Goal: Task Accomplishment & Management: Complete application form

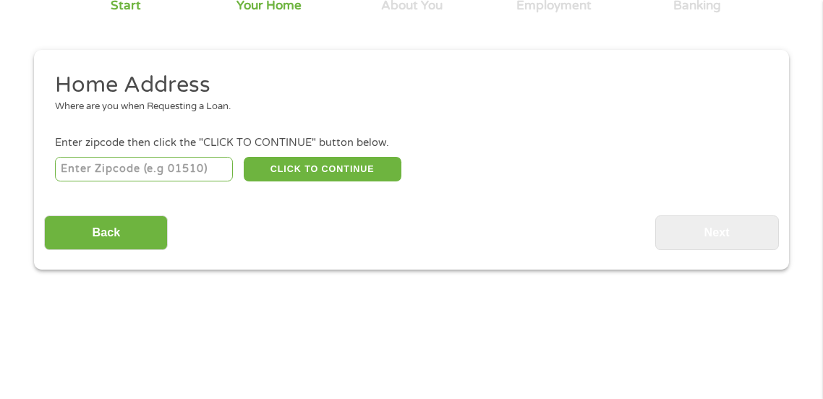
scroll to position [170, 0]
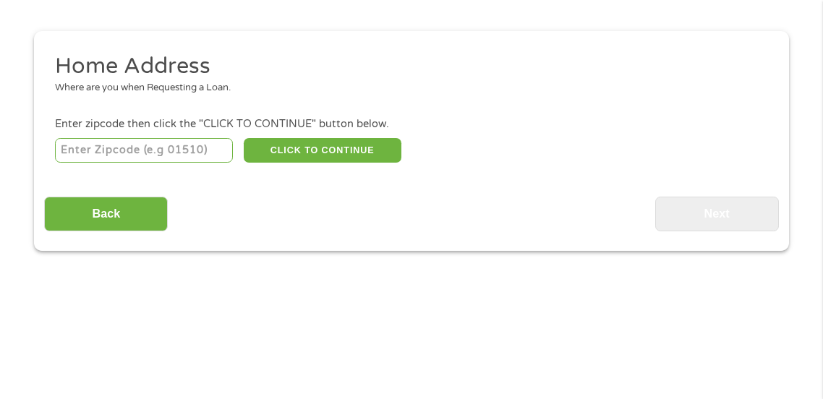
click at [77, 153] on input "number" at bounding box center [144, 150] width 179 height 25
type input "37329"
select select "[US_STATE]"
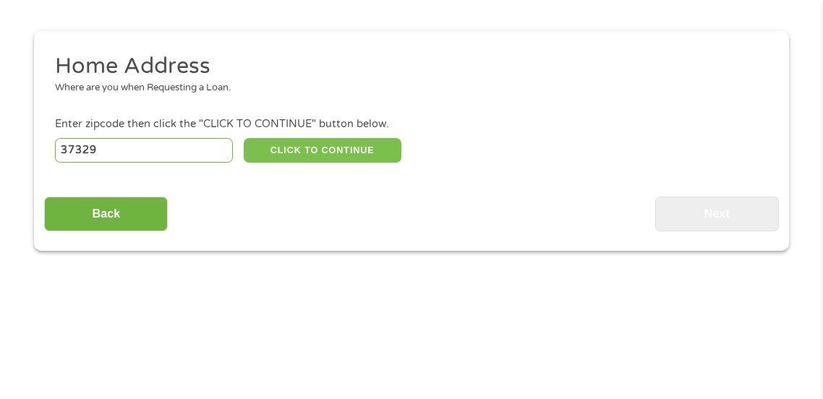
click at [305, 153] on button "CLICK TO CONTINUE" at bounding box center [323, 150] width 158 height 25
type input "37329"
type input "[GEOGRAPHIC_DATA]"
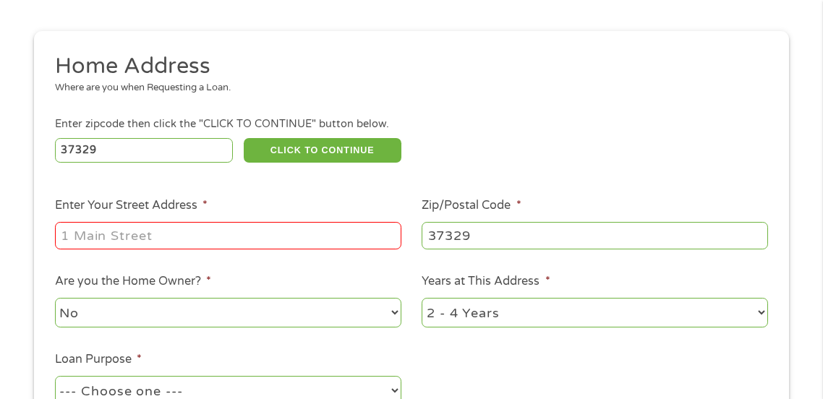
click at [87, 248] on input "Enter Your Street Address *" at bounding box center [228, 235] width 346 height 27
type input "[STREET_ADDRESS]"
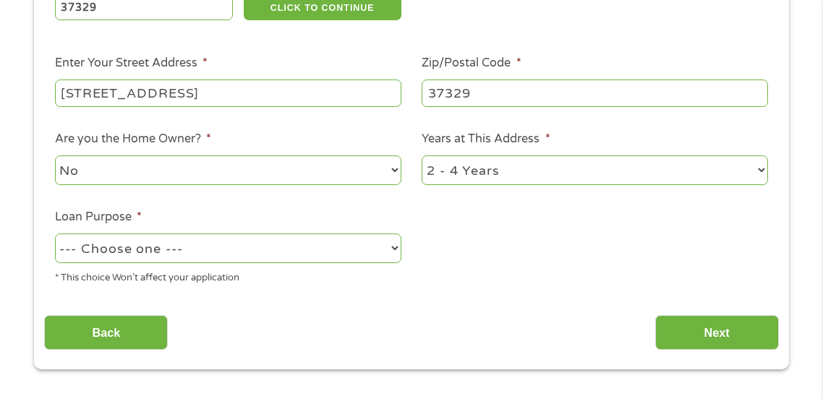
scroll to position [313, 0]
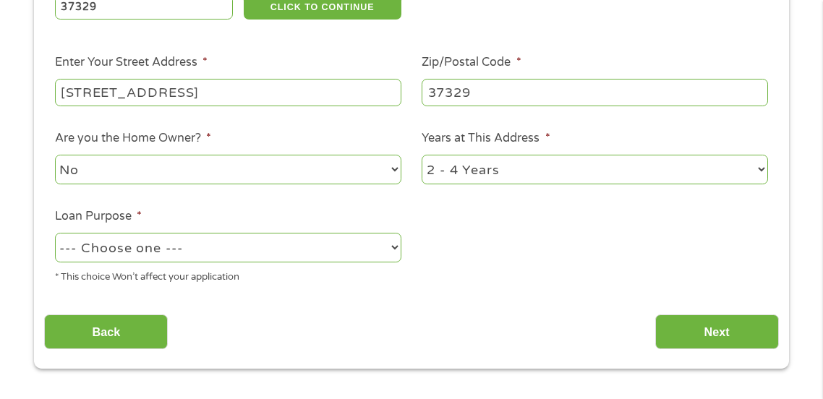
click at [82, 249] on select "--- Choose one --- Pay Bills Debt Consolidation Home Improvement Major Purchase…" at bounding box center [228, 248] width 346 height 30
select select "shorttermcash"
click at [55, 234] on select "--- Choose one --- Pay Bills Debt Consolidation Home Improvement Major Purchase…" at bounding box center [228, 248] width 346 height 30
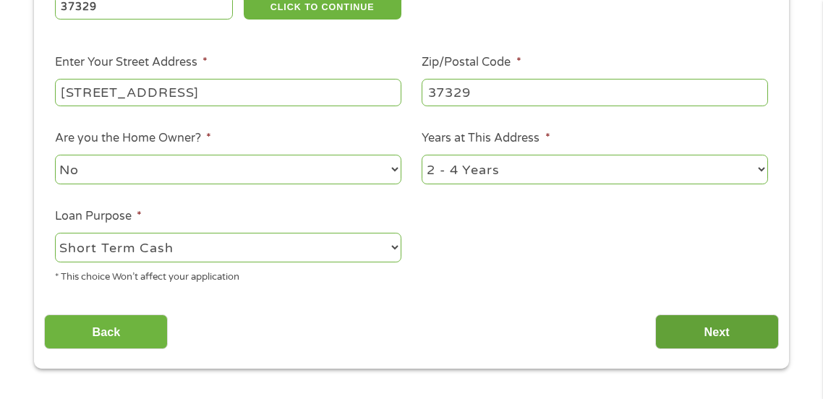
click at [664, 340] on input "Next" at bounding box center [717, 331] width 124 height 35
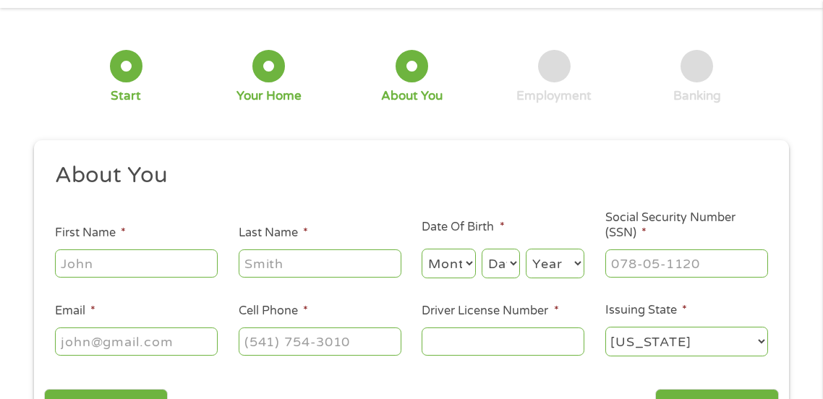
scroll to position [7, 0]
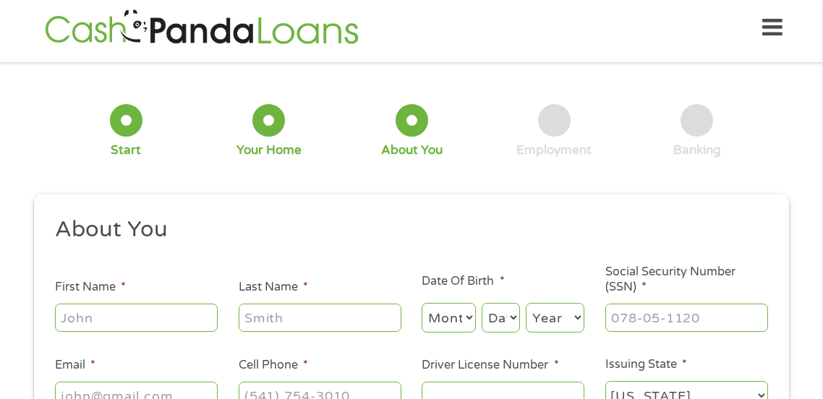
click at [88, 321] on input "First Name *" at bounding box center [136, 317] width 163 height 27
type input "[PERSON_NAME]"
type input "[EMAIL_ADDRESS][DOMAIN_NAME]"
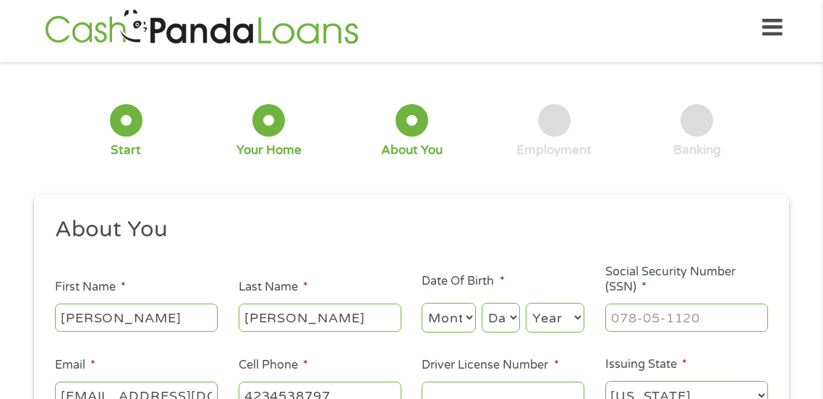
type input "[PHONE_NUMBER]"
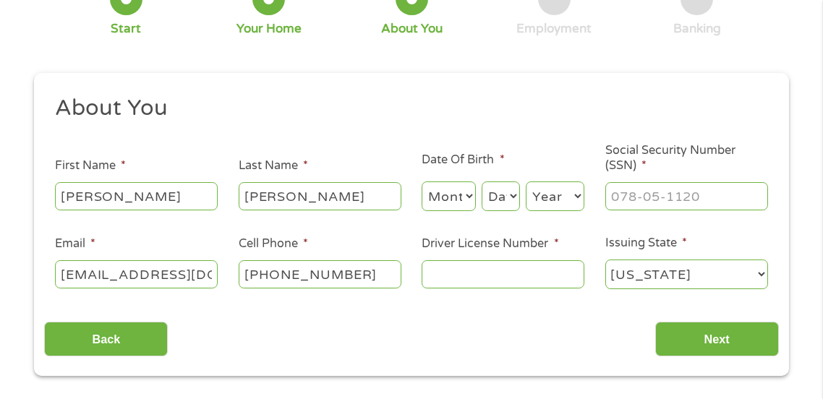
scroll to position [131, 0]
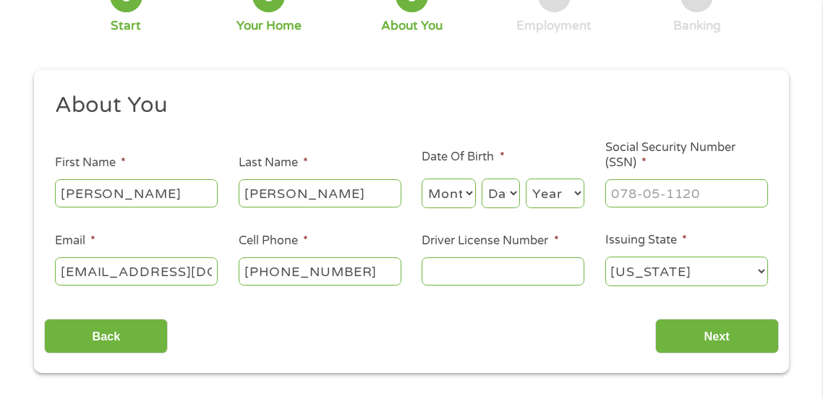
click at [453, 205] on select "Month 1 2 3 4 5 6 7 8 9 10 11 12" at bounding box center [448, 194] width 54 height 30
click at [421, 179] on select "Month 1 2 3 4 5 6 7 8 9 10 11 12" at bounding box center [448, 194] width 54 height 30
click at [450, 207] on select "Month 1 2 3 4 5 6 7 8 9 10 11 12" at bounding box center [448, 194] width 54 height 30
select select "9"
click at [421, 179] on select "Month 1 2 3 4 5 6 7 8 9 10 11 12" at bounding box center [448, 194] width 54 height 30
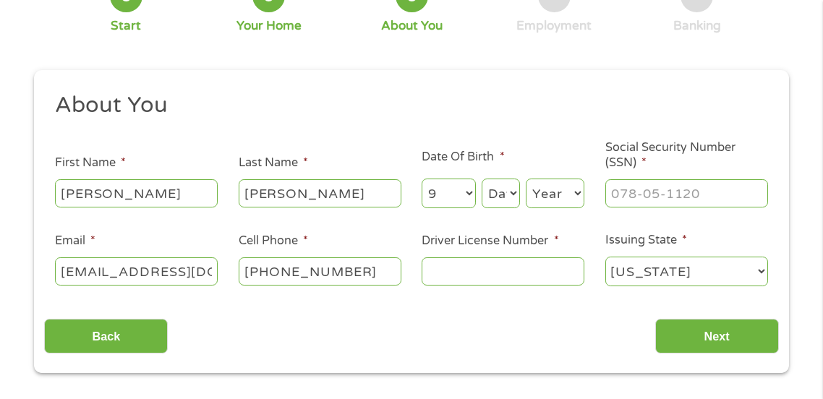
click at [494, 205] on select "Day 1 2 3 4 5 6 7 8 9 10 11 12 13 14 15 16 17 18 19 20 21 22 23 24 25 26 27 28 …" at bounding box center [500, 194] width 38 height 30
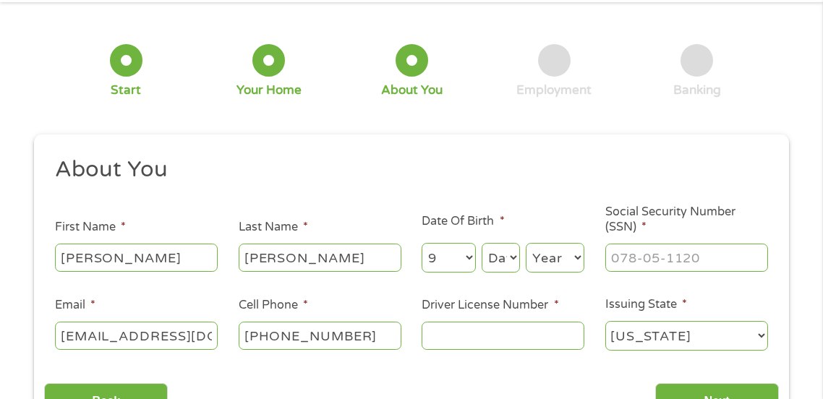
scroll to position [80, 0]
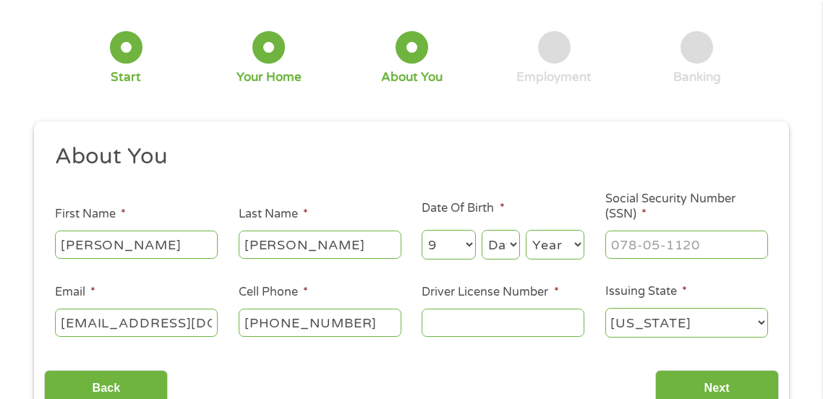
click at [506, 253] on select "Day 1 2 3 4 5 6 7 8 9 10 11 12 13 14 15 16 17 18 19 20 21 22 23 24 25 26 27 28 …" at bounding box center [500, 245] width 38 height 30
select select "16"
click at [481, 230] on select "Day 1 2 3 4 5 6 7 8 9 10 11 12 13 14 15 16 17 18 19 20 21 22 23 24 25 26 27 28 …" at bounding box center [500, 245] width 38 height 30
click at [550, 246] on select "Year [DATE] 2006 2005 2004 2003 2002 2001 2000 1999 1998 1997 1996 1995 1994 19…" at bounding box center [555, 245] width 59 height 30
select select "1991"
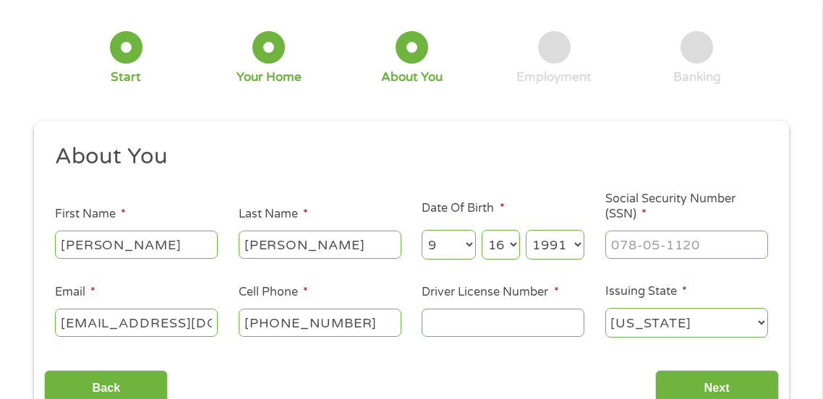
click at [526, 230] on select "Year [DATE] 2006 2005 2004 2003 2002 2001 2000 1999 1998 1997 1996 1995 1994 19…" at bounding box center [555, 245] width 59 height 30
click at [633, 252] on input "Social Security Number (SSN) *" at bounding box center [686, 244] width 163 height 27
type input "___-__-____"
click at [732, 251] on input "Social Security Number (SSN) *" at bounding box center [686, 244] width 163 height 27
type input "413-69-1384"
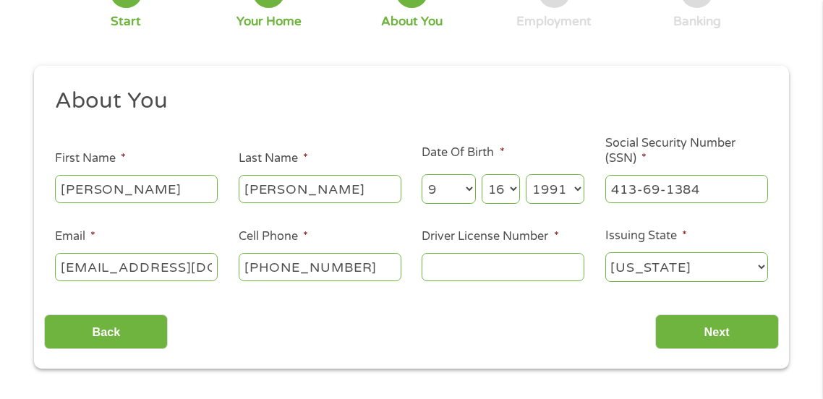
scroll to position [134, 0]
click at [484, 265] on input "Driver License Number *" at bounding box center [502, 267] width 163 height 27
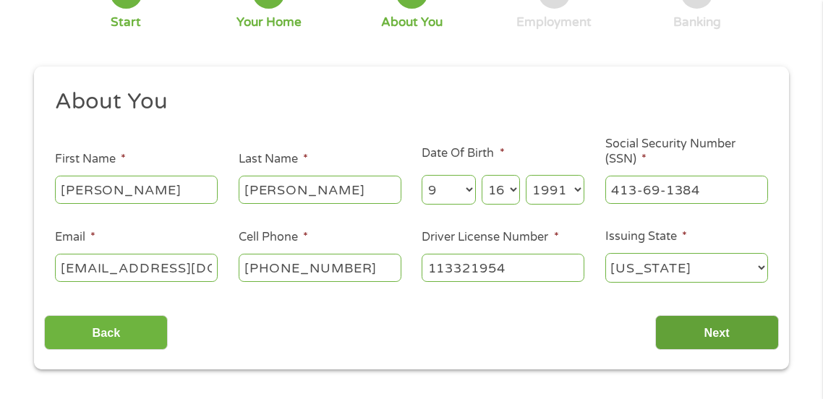
type input "113321954"
click at [708, 346] on input "Next" at bounding box center [717, 332] width 124 height 35
click at [711, 324] on input "Next" at bounding box center [717, 332] width 124 height 35
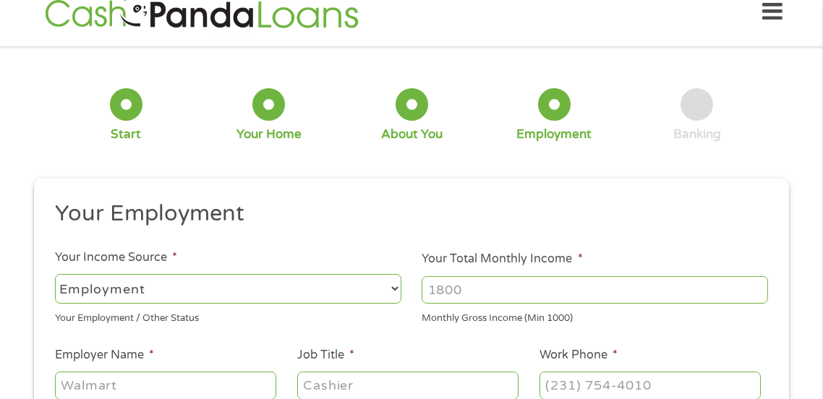
scroll to position [7, 0]
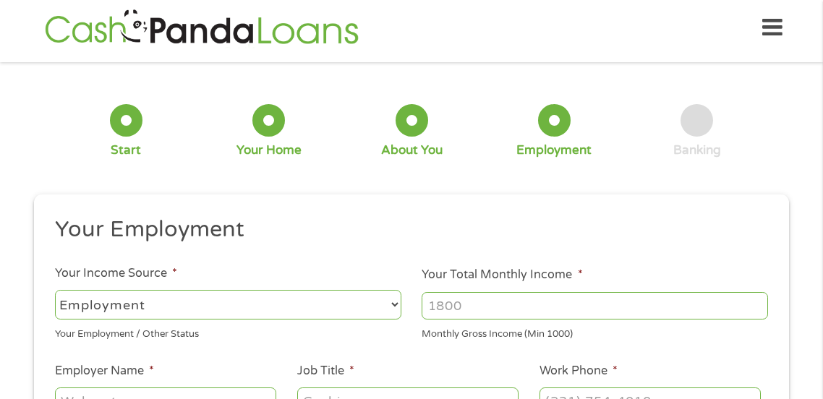
click at [461, 304] on input "Your Total Monthly Income *" at bounding box center [594, 305] width 346 height 27
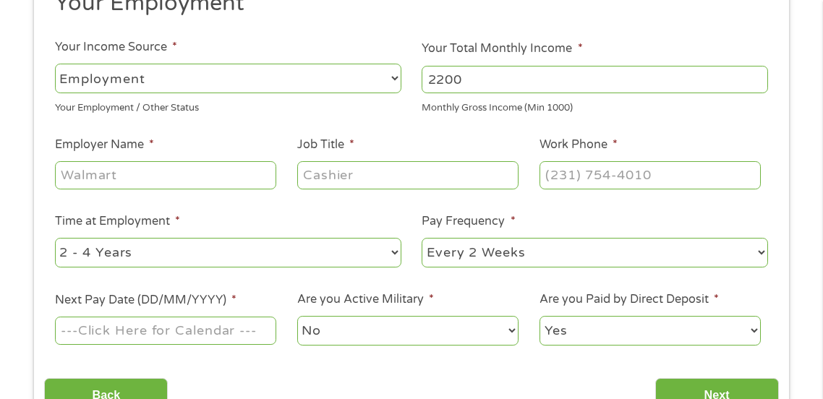
scroll to position [237, 0]
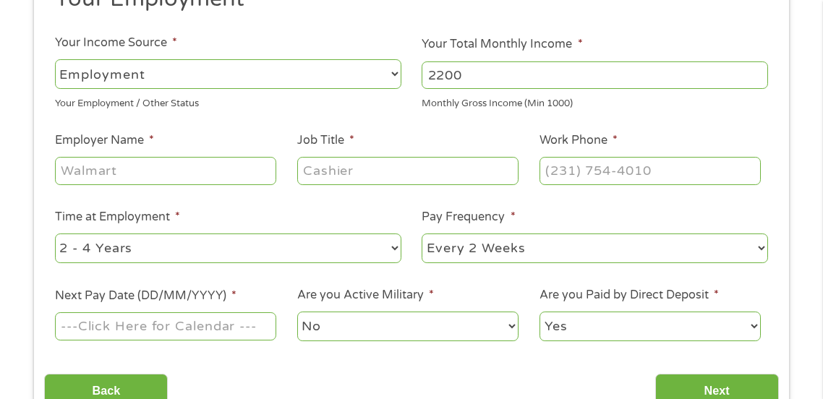
type input "2200"
click at [93, 173] on input "Employer Name *" at bounding box center [165, 170] width 221 height 27
type input "waters of sweetwater"
click at [331, 173] on input "Job Title *" at bounding box center [407, 170] width 221 height 27
type input "CNA"
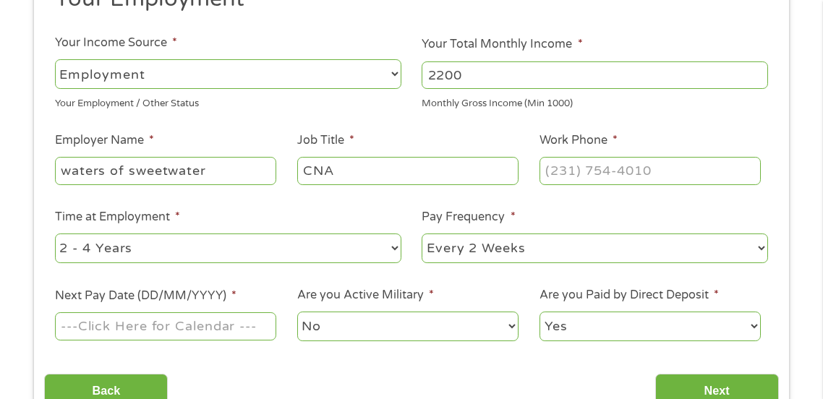
click at [674, 167] on input "Work Phone *" at bounding box center [649, 170] width 221 height 27
type input "[PHONE_NUMBER]"
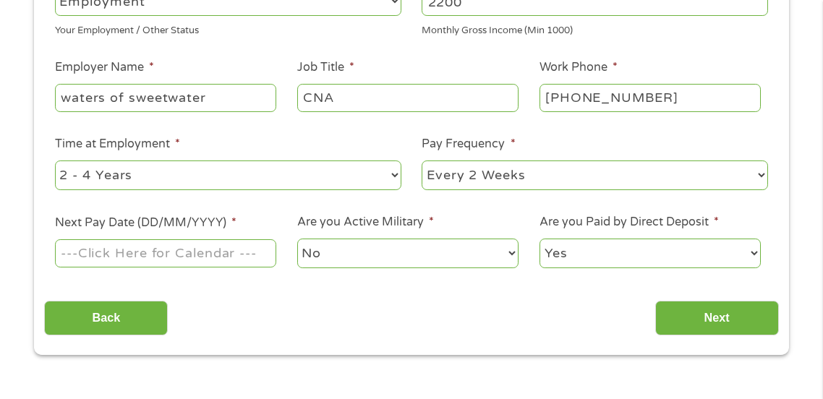
scroll to position [314, 0]
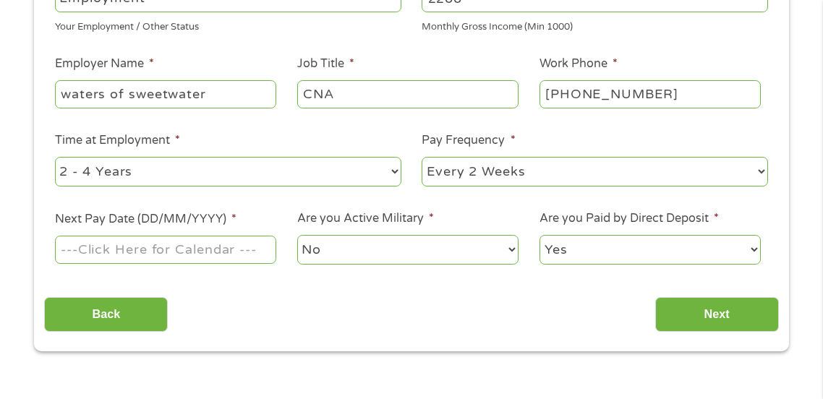
click at [191, 175] on select "--- Choose one --- 1 Year or less 1 - 2 Years 2 - 4 Years Over 4 Years" at bounding box center [228, 172] width 346 height 30
select select "24months"
click at [55, 157] on select "--- Choose one --- 1 Year or less 1 - 2 Years 2 - 4 Years Over 4 Years" at bounding box center [228, 172] width 346 height 30
click at [148, 254] on input "Next Pay Date (DD/MM/YYYY) *" at bounding box center [165, 249] width 221 height 27
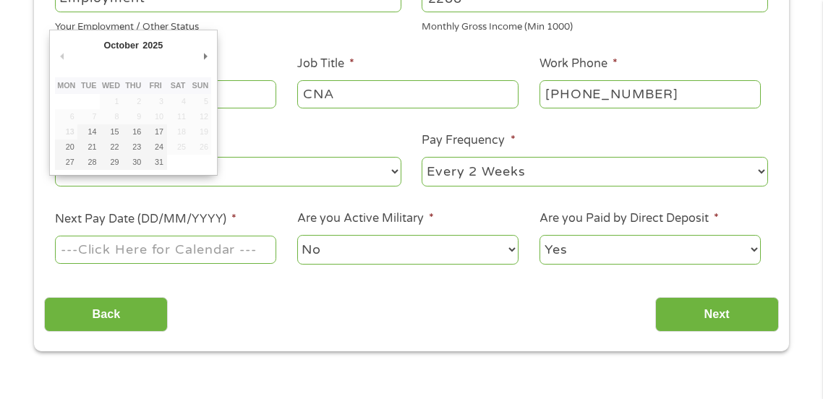
type input "[DATE]"
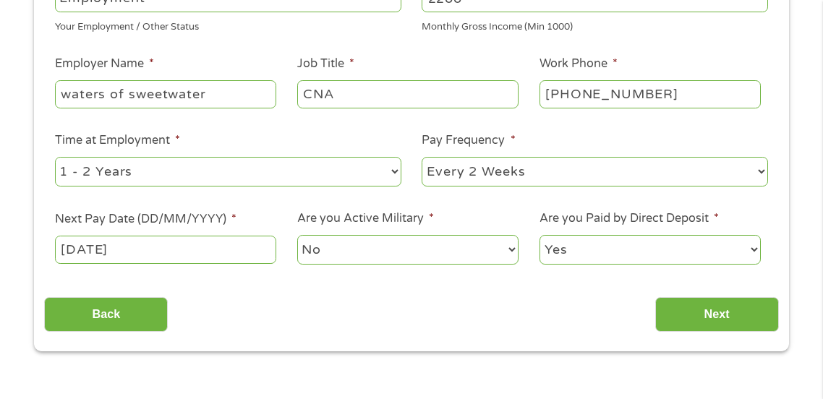
click at [580, 254] on select "Yes No" at bounding box center [649, 250] width 221 height 30
click at [539, 235] on select "Yes No" at bounding box center [649, 250] width 221 height 30
click at [685, 311] on input "Next" at bounding box center [717, 314] width 124 height 35
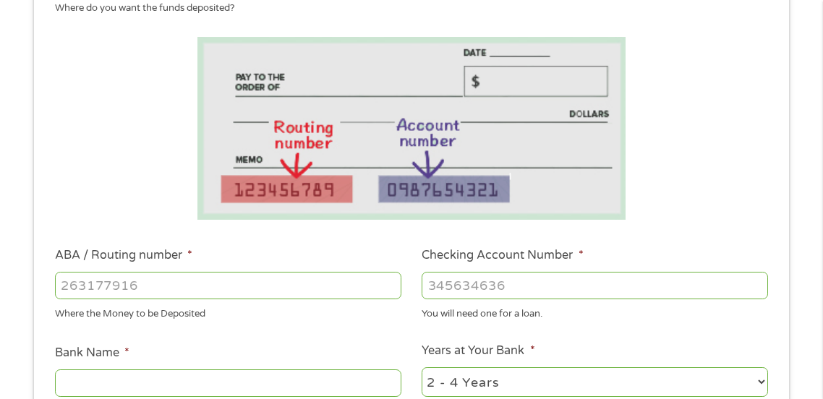
scroll to position [298, 0]
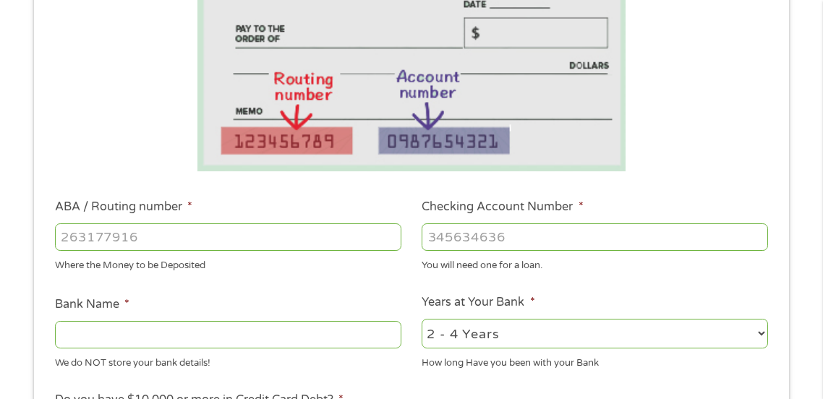
click at [82, 229] on input "ABA / Routing number *" at bounding box center [228, 236] width 346 height 27
type input "264281416"
type input "ORNL FEDERAL CREDIT UNION"
type input "264281416"
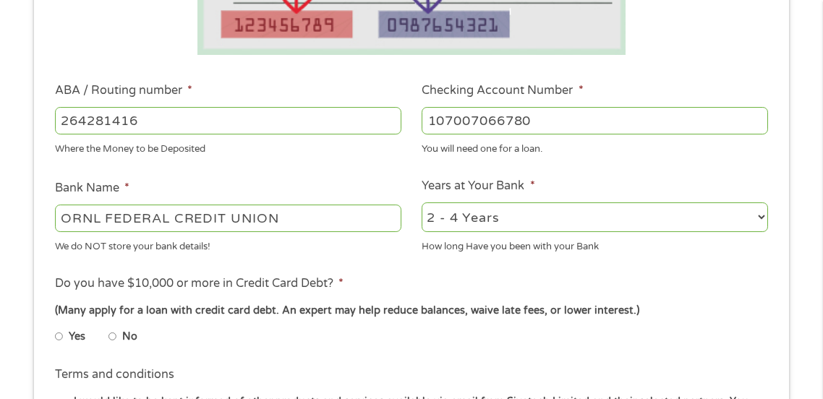
scroll to position [419, 0]
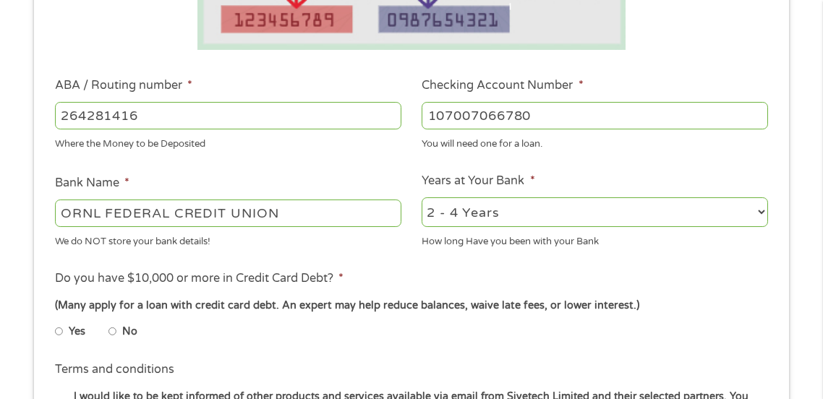
type input "107007066780"
click at [494, 212] on select "2 - 4 Years 6 - 12 Months 1 - 2 Years Over 4 Years" at bounding box center [594, 212] width 346 height 30
select select "24months"
click at [421, 197] on select "2 - 4 Years 6 - 12 Months 1 - 2 Years Over 4 Years" at bounding box center [594, 212] width 346 height 30
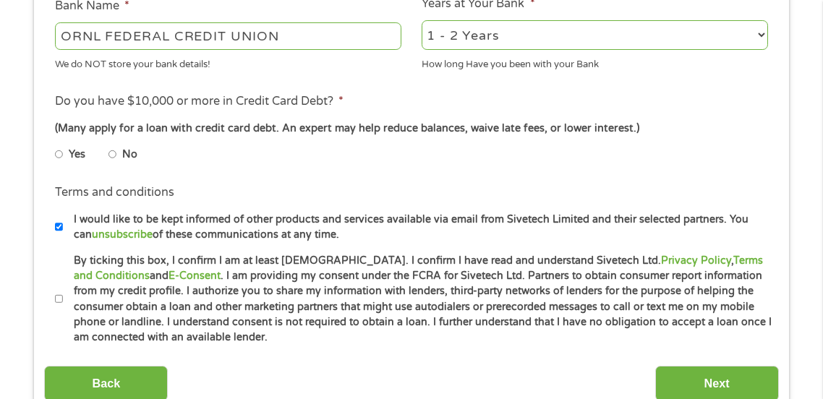
scroll to position [595, 0]
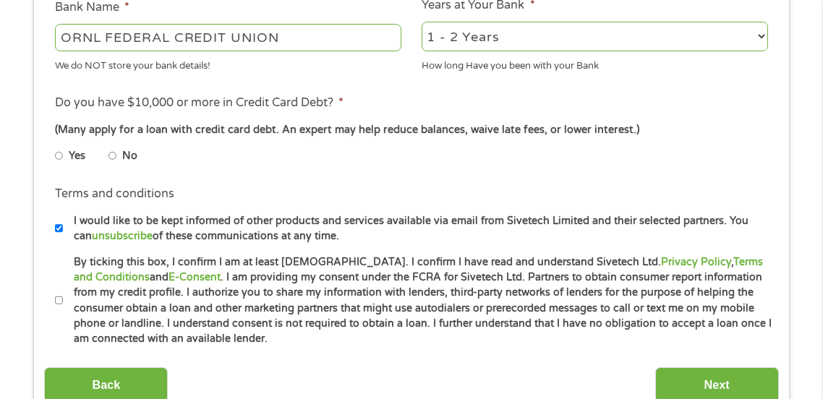
click at [108, 158] on input "No" at bounding box center [112, 156] width 9 height 23
radio input "true"
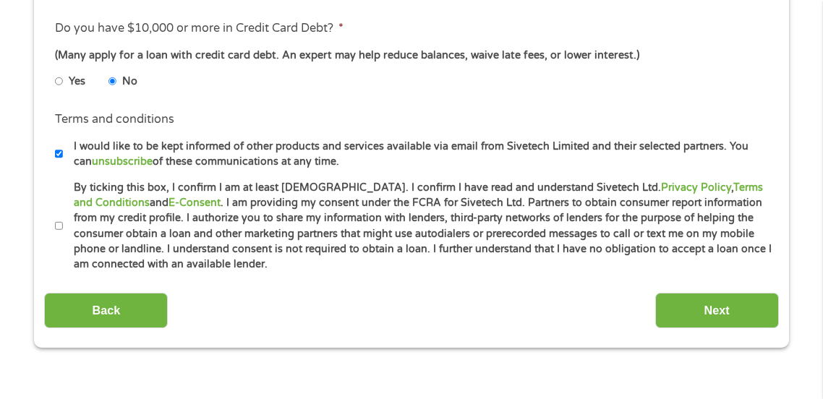
scroll to position [672, 0]
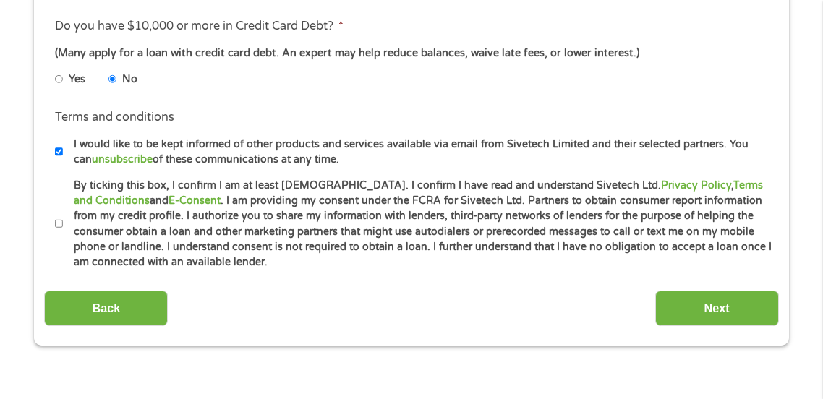
click at [58, 234] on input "By ticking this box, I confirm I am at least [DEMOGRAPHIC_DATA]. I confirm I ha…" at bounding box center [59, 224] width 9 height 23
checkbox input "true"
click at [713, 322] on input "Next" at bounding box center [717, 308] width 124 height 35
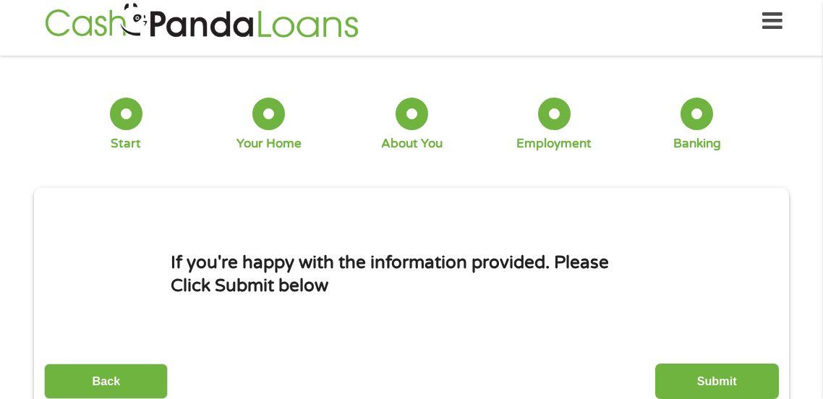
scroll to position [7, 0]
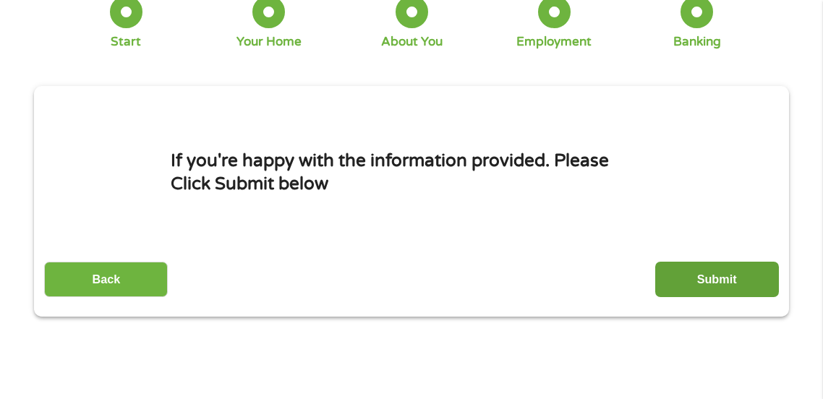
click at [740, 277] on input "Submit" at bounding box center [717, 279] width 124 height 35
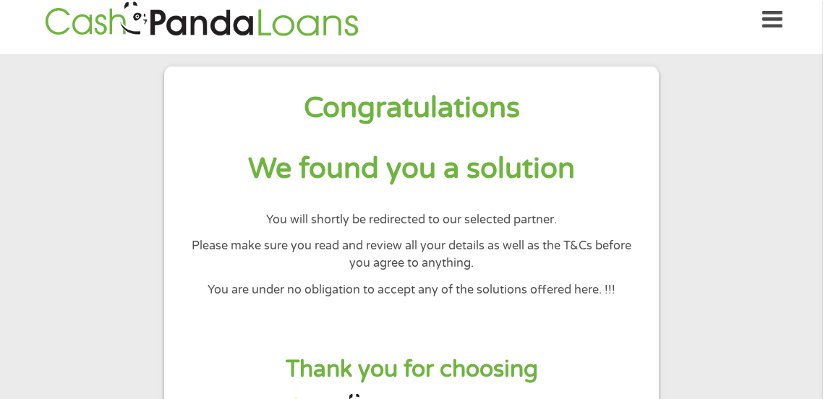
scroll to position [0, 0]
